Goal: Information Seeking & Learning: Learn about a topic

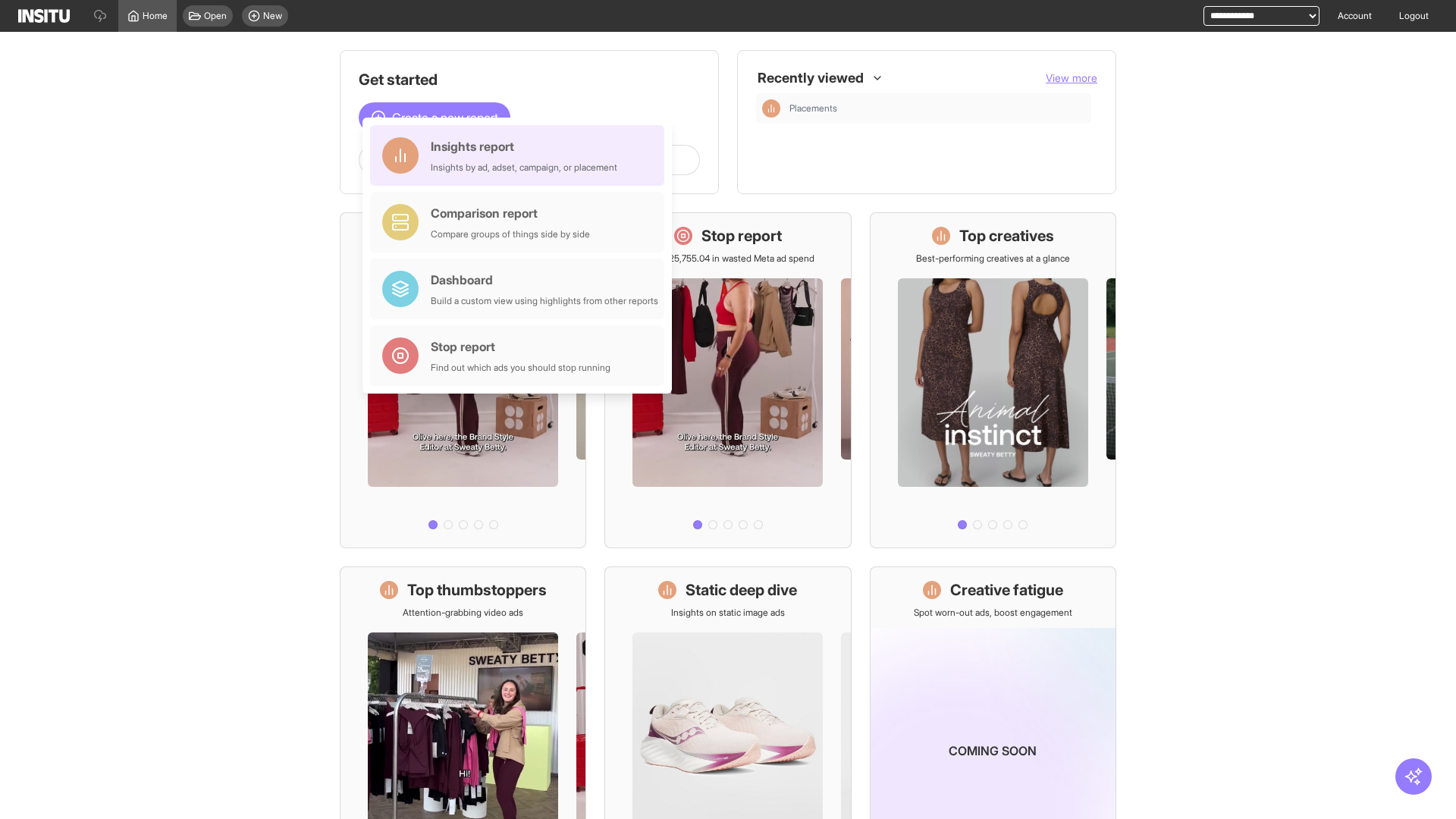
click at [521, 155] on div "Insights report Insights by ad, adset, campaign, or placement" at bounding box center [523, 155] width 186 height 36
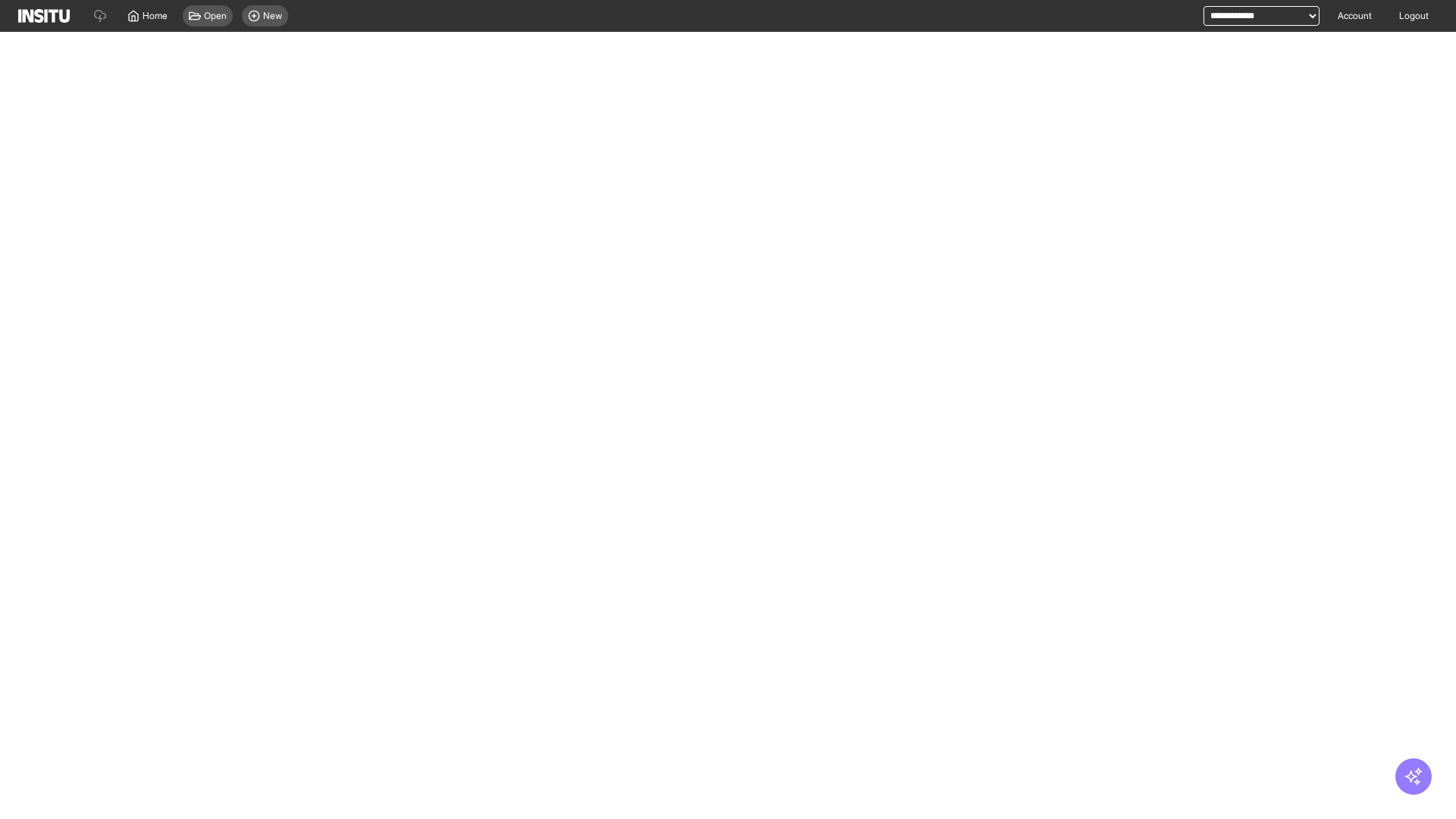
select select "**"
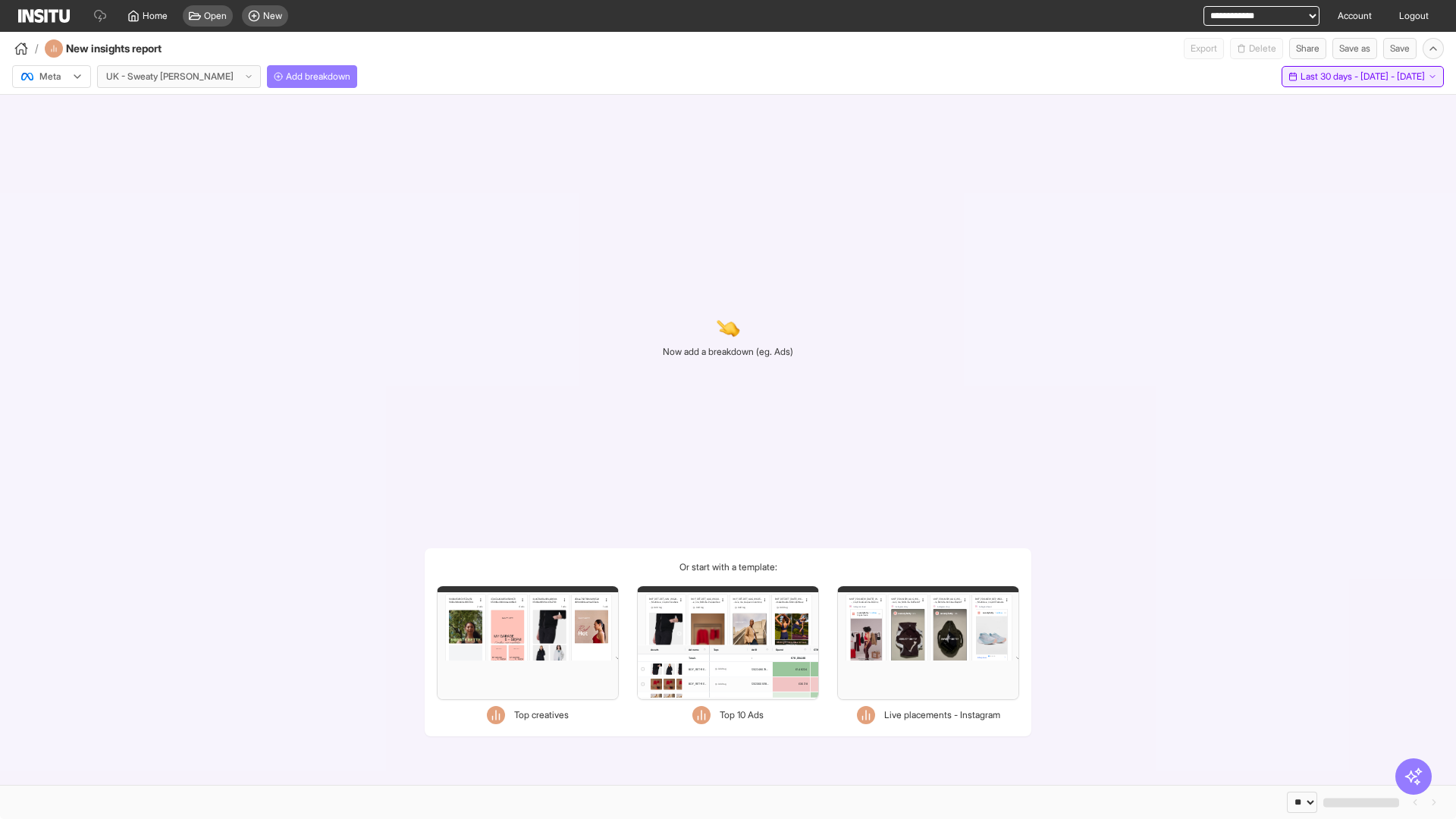
click at [1330, 77] on span "Last 30 days - [DATE] - [DATE]" at bounding box center [1362, 77] width 124 height 12
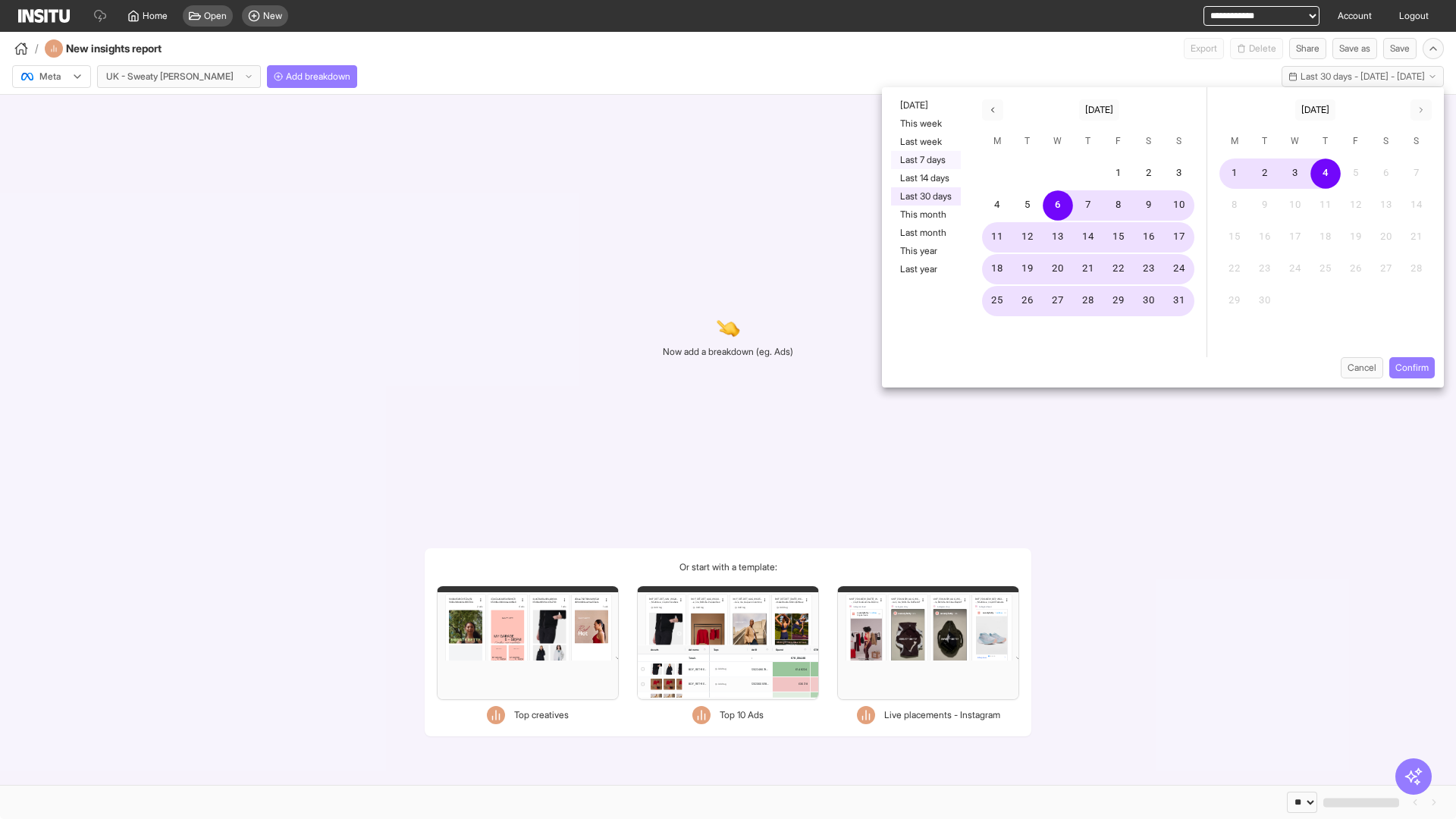
click at [924, 160] on button "Last 7 days" at bounding box center [926, 160] width 70 height 19
